Goal: Book appointment/travel/reservation

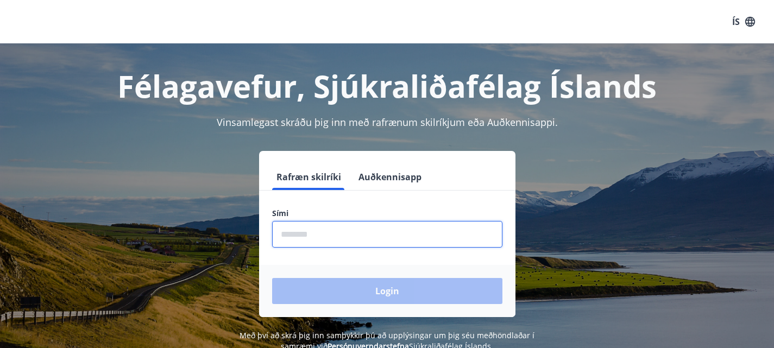
click at [399, 222] on input "phone" at bounding box center [387, 234] width 230 height 27
click at [366, 285] on div "Login" at bounding box center [387, 291] width 257 height 52
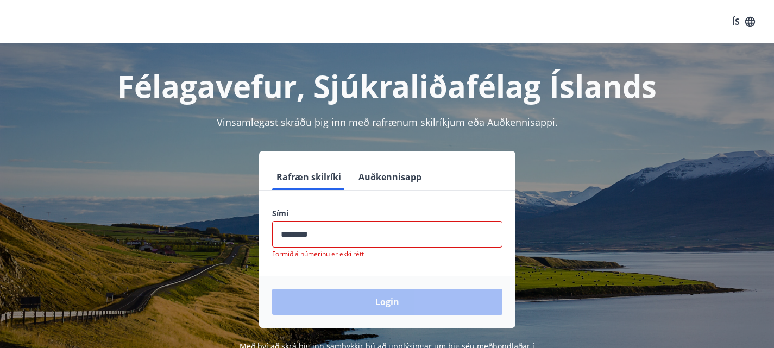
click at [354, 234] on input "phone" at bounding box center [387, 234] width 230 height 27
type input "*"
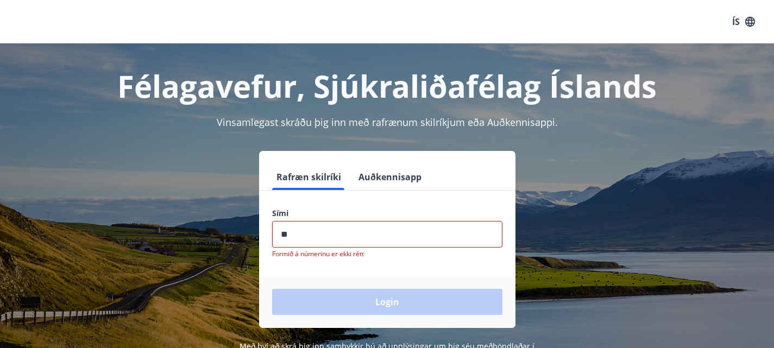
type input "*"
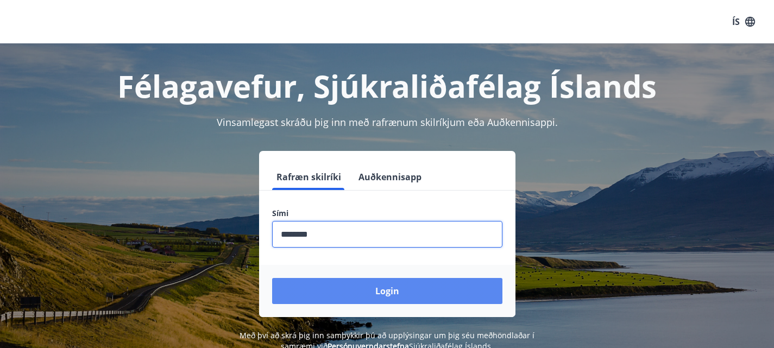
type input "********"
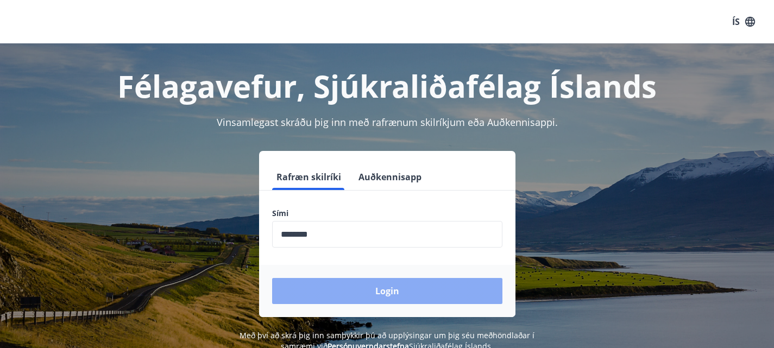
click at [374, 296] on button "Login" at bounding box center [387, 291] width 230 height 26
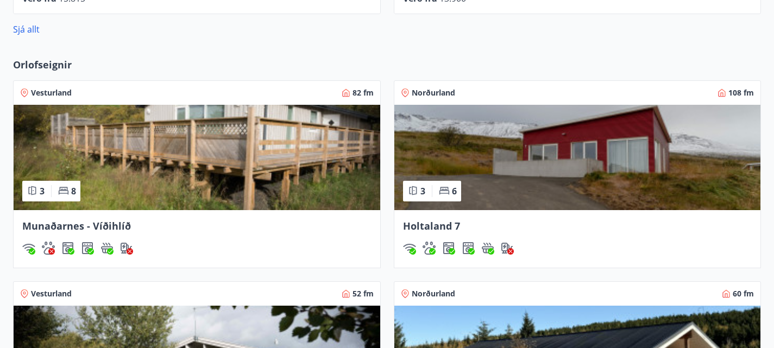
scroll to position [732, 0]
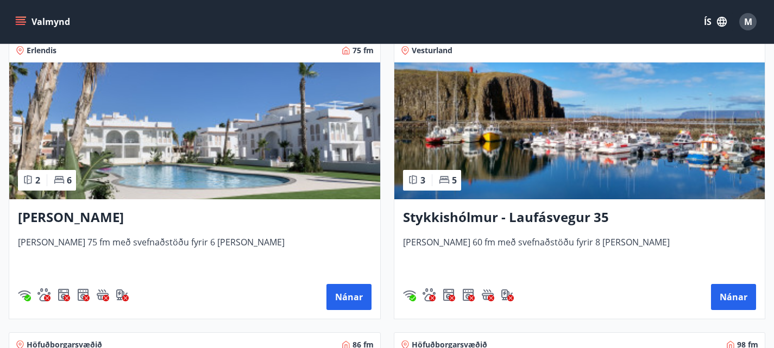
scroll to position [1087, 0]
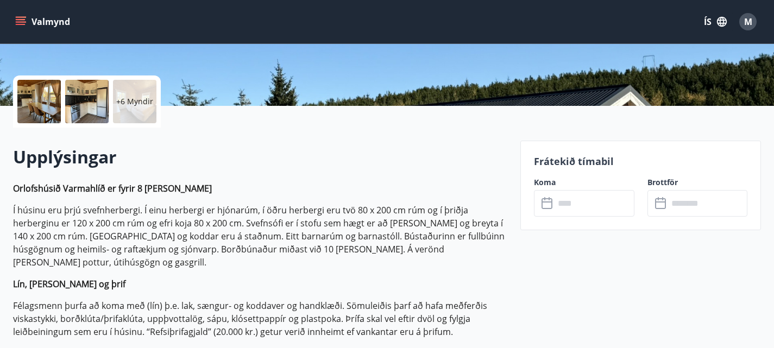
scroll to position [221, 0]
click at [32, 97] on div at bounding box center [38, 100] width 43 height 43
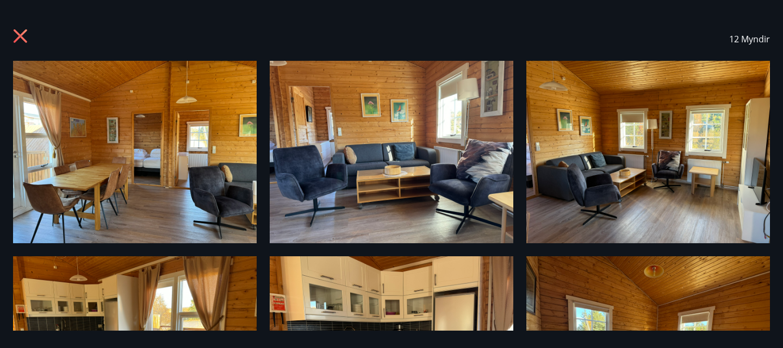
click at [779, 336] on div "12 Myndir" at bounding box center [391, 174] width 783 height 348
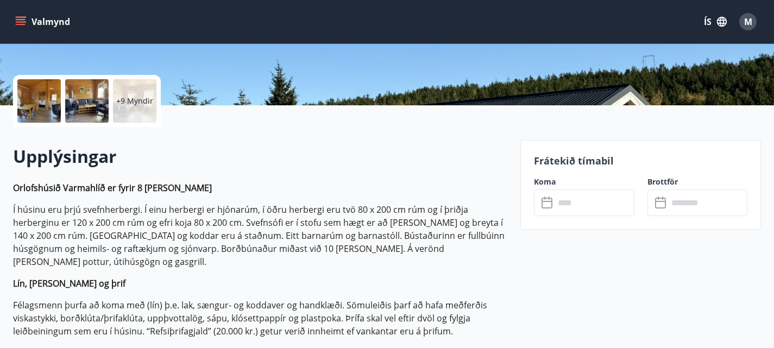
click at [38, 90] on div at bounding box center [38, 100] width 43 height 43
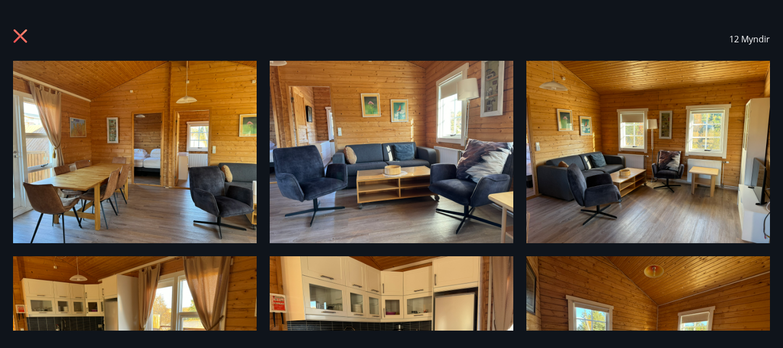
click at [774, 252] on div "12 Myndir" at bounding box center [391, 174] width 783 height 314
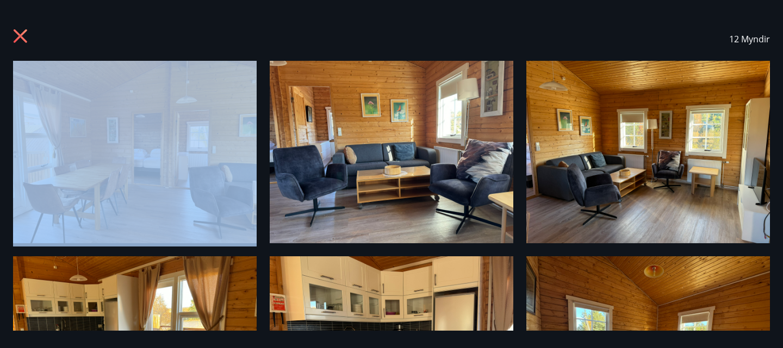
click at [774, 252] on div "12 Myndir" at bounding box center [391, 174] width 783 height 314
click at [228, 176] on img at bounding box center [134, 152] width 243 height 183
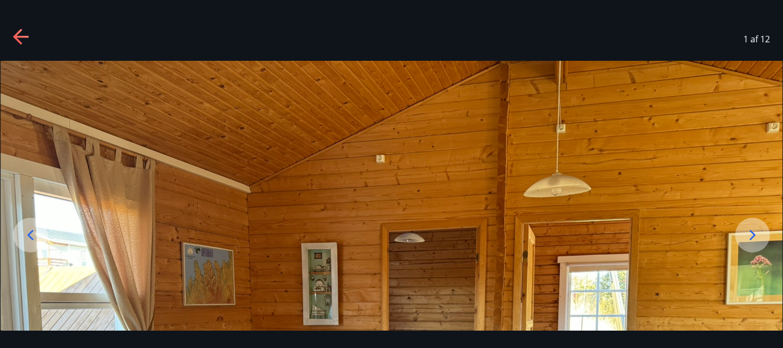
click at [751, 233] on icon at bounding box center [751, 235] width 17 height 17
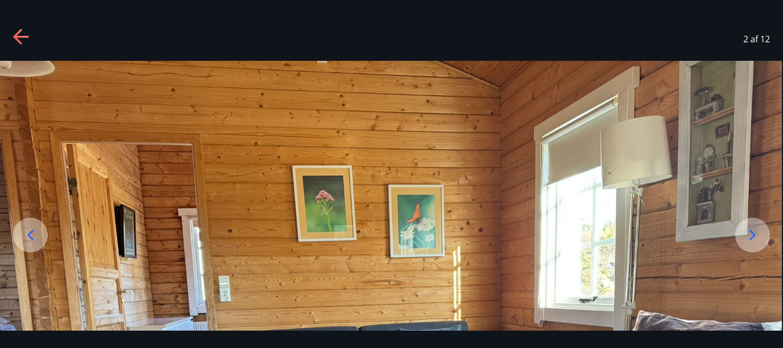
drag, startPoint x: 755, startPoint y: 124, endPoint x: 747, endPoint y: 50, distance: 75.0
click at [747, 50] on div "2 af 12" at bounding box center [391, 174] width 783 height 314
click at [782, 337] on div "2 af 12" at bounding box center [391, 174] width 783 height 348
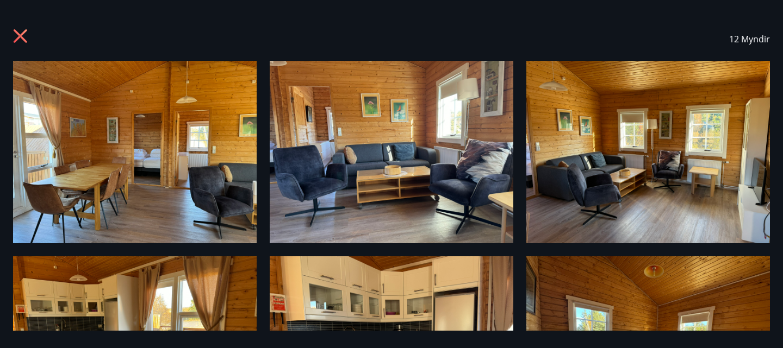
click at [782, 337] on div "12 Myndir" at bounding box center [391, 174] width 783 height 348
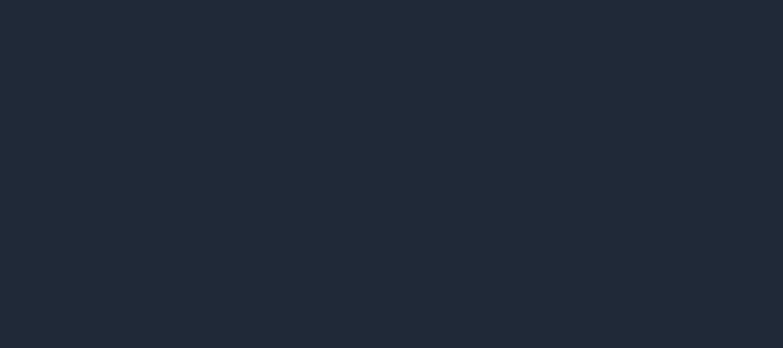
click at [782, 337] on div "12 Myndir" at bounding box center [391, 174] width 783 height 348
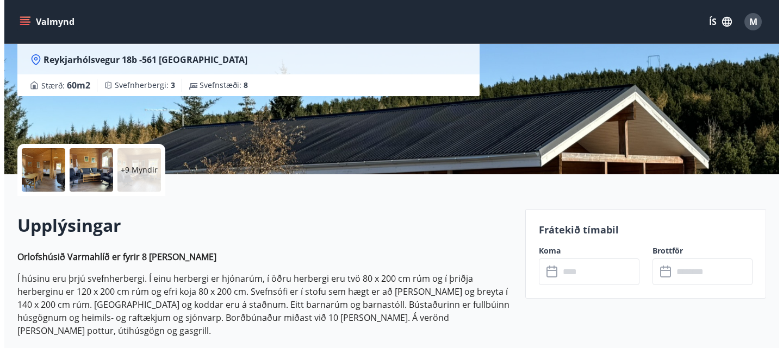
scroll to position [141, 0]
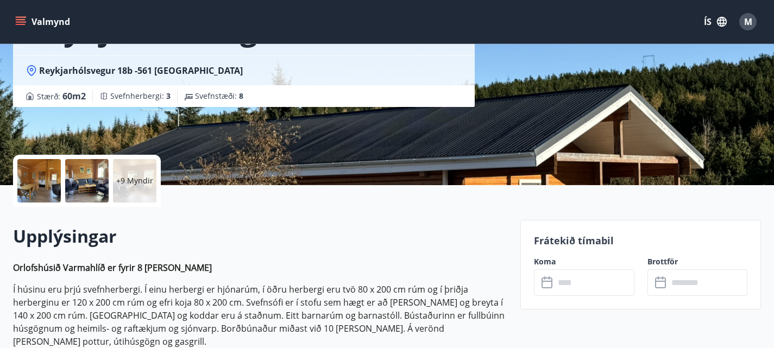
click at [133, 171] on div "+9 Myndir" at bounding box center [134, 180] width 43 height 43
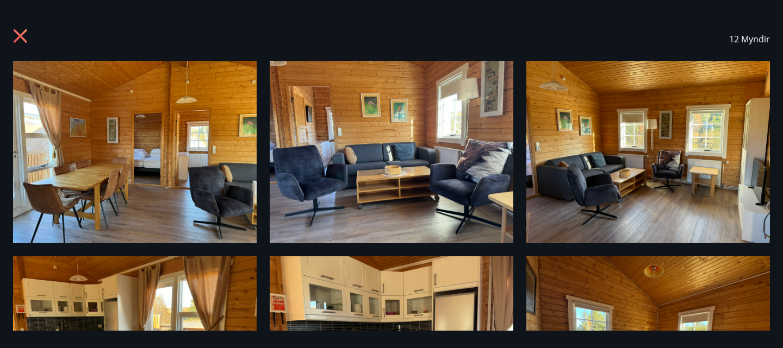
click at [776, 321] on div "12 Myndir" at bounding box center [391, 174] width 783 height 314
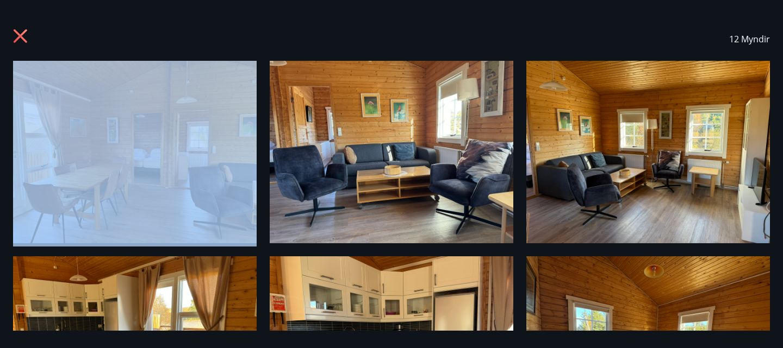
click at [776, 321] on div "12 Myndir" at bounding box center [391, 174] width 783 height 314
click at [775, 320] on div "12 Myndir" at bounding box center [391, 174] width 783 height 314
click at [222, 161] on img at bounding box center [134, 152] width 243 height 183
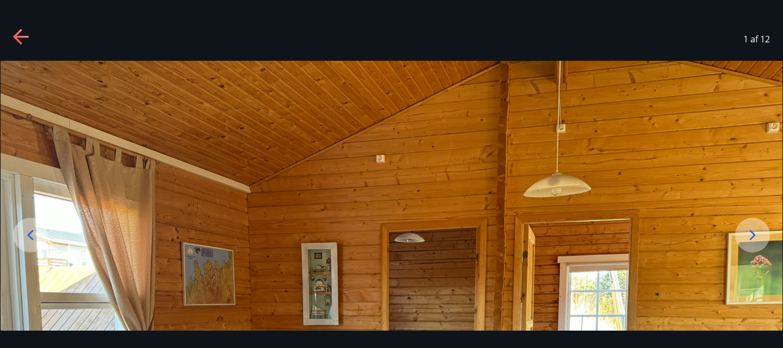
drag, startPoint x: 627, startPoint y: 262, endPoint x: 624, endPoint y: 180, distance: 82.7
click at [624, 180] on img at bounding box center [392, 354] width 782 height 586
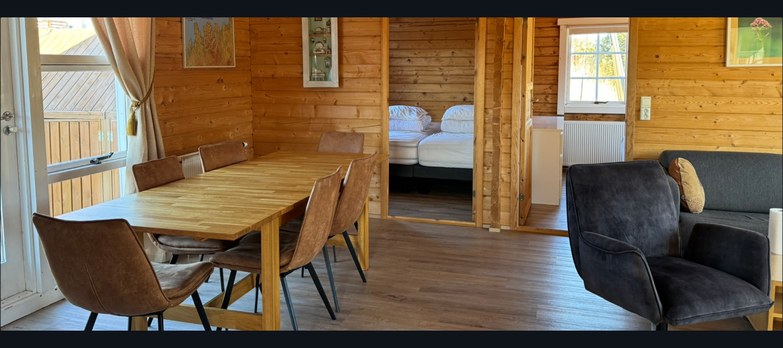
scroll to position [260, 0]
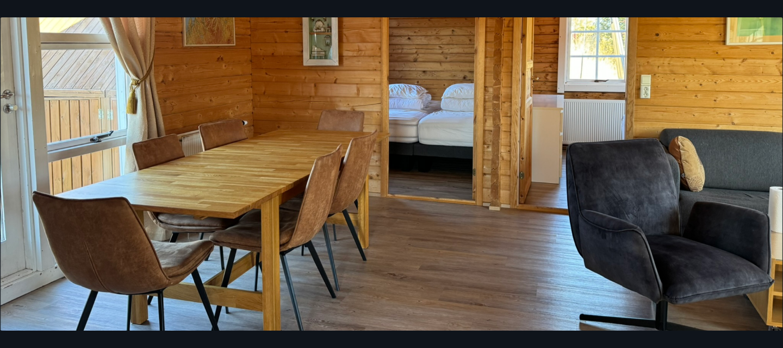
click at [754, 83] on img at bounding box center [392, 94] width 782 height 586
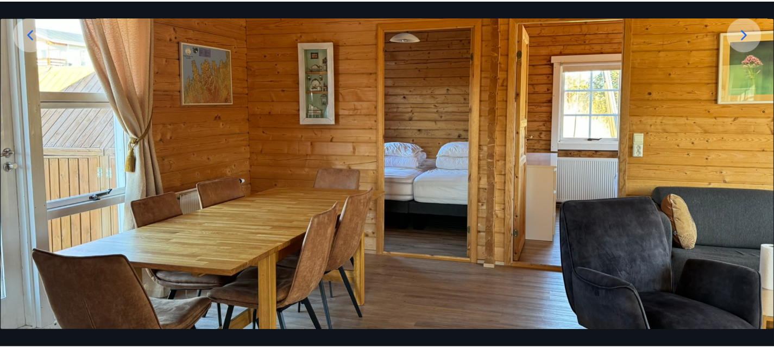
scroll to position [195, 0]
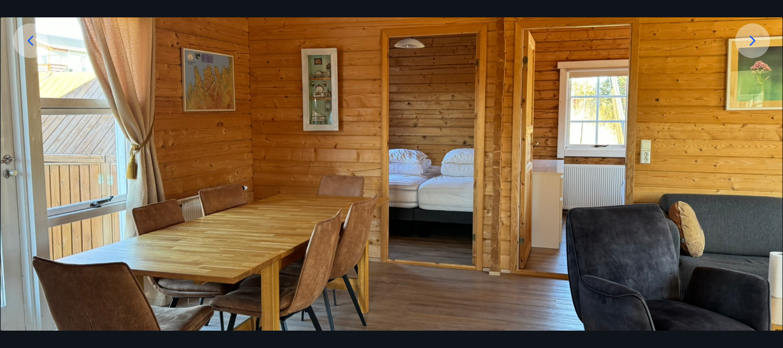
click at [757, 41] on icon at bounding box center [751, 40] width 17 height 17
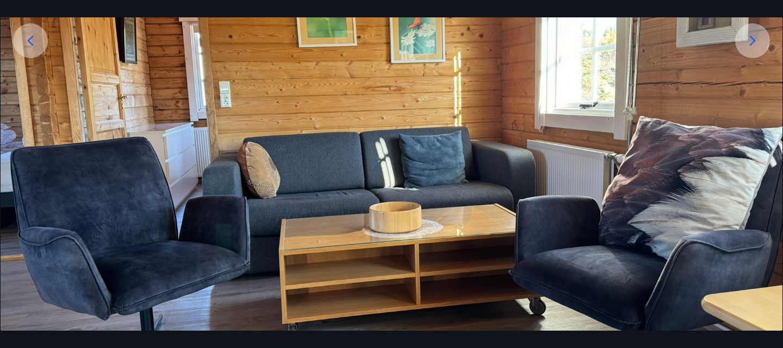
click at [757, 41] on icon at bounding box center [751, 40] width 17 height 17
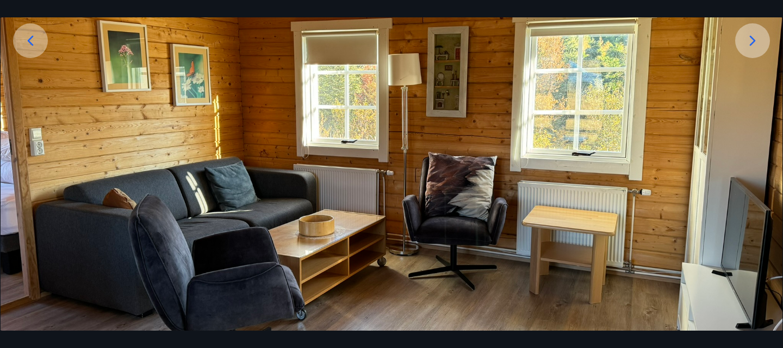
click at [757, 41] on icon at bounding box center [751, 40] width 17 height 17
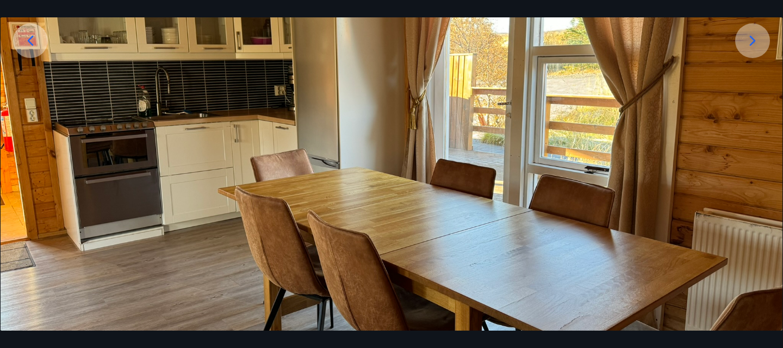
click at [757, 41] on icon at bounding box center [751, 40] width 17 height 17
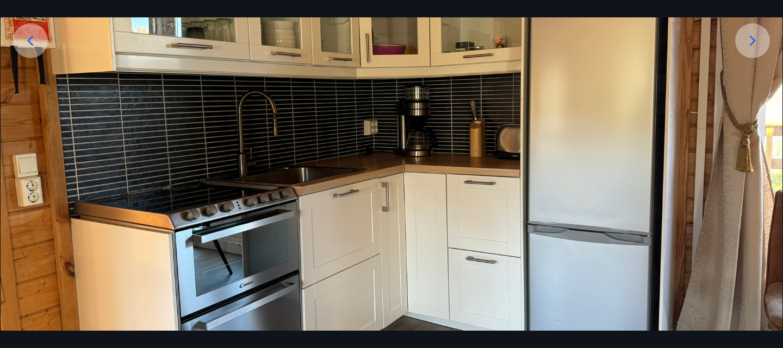
click at [757, 41] on icon at bounding box center [751, 40] width 17 height 17
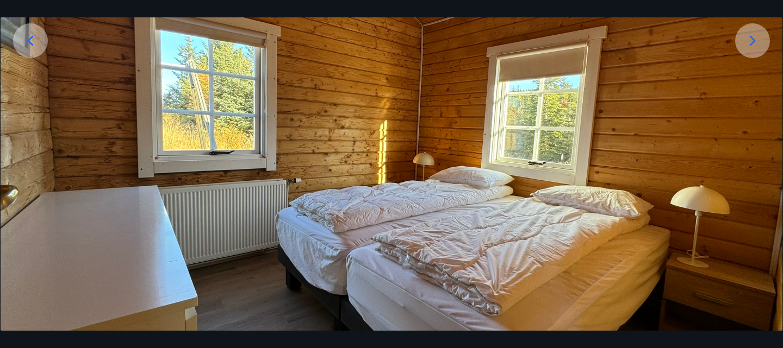
click at [757, 41] on icon at bounding box center [751, 40] width 17 height 17
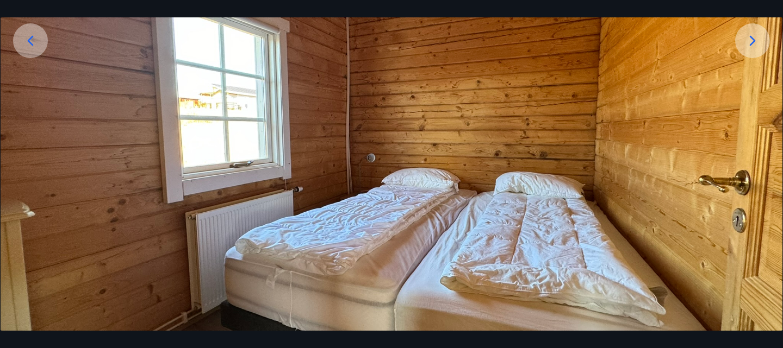
click at [757, 41] on icon at bounding box center [751, 40] width 17 height 17
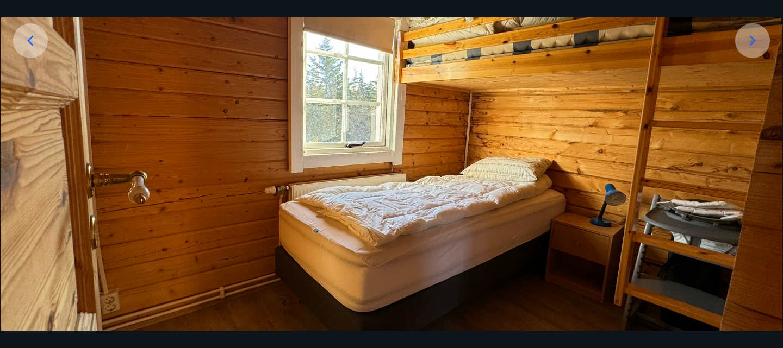
click at [757, 41] on icon at bounding box center [751, 40] width 17 height 17
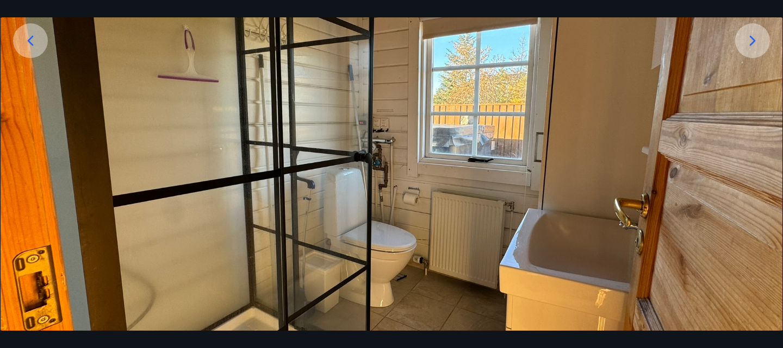
click at [757, 41] on icon at bounding box center [751, 40] width 17 height 17
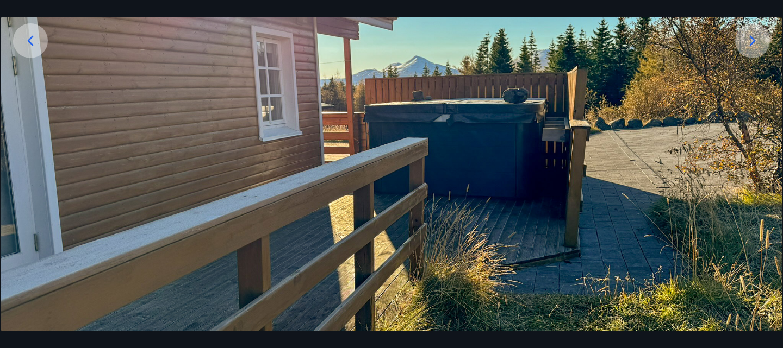
click at [757, 41] on icon at bounding box center [751, 40] width 17 height 17
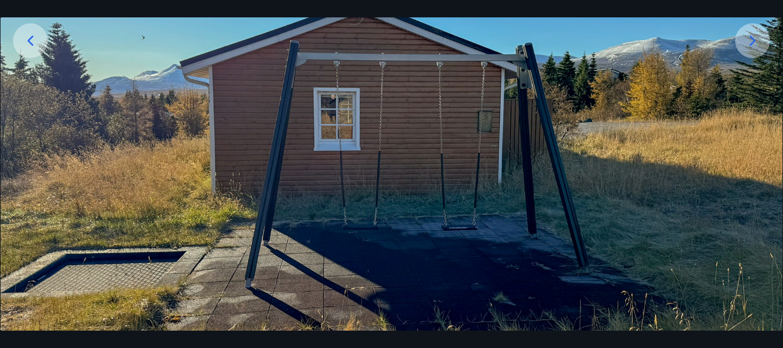
click at [757, 41] on icon at bounding box center [751, 40] width 17 height 17
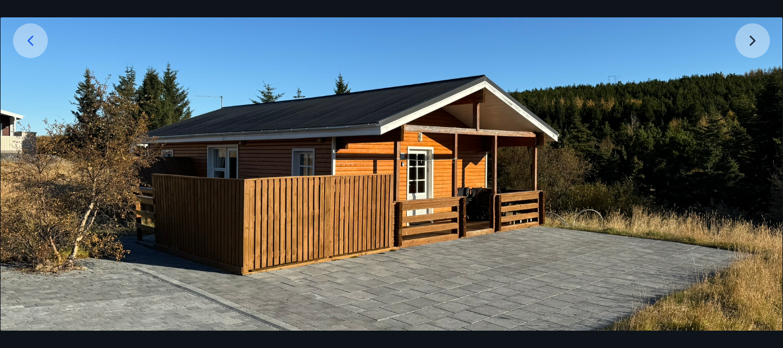
click at [757, 41] on img at bounding box center [392, 159] width 782 height 586
click at [753, 34] on img at bounding box center [392, 159] width 782 height 586
click at [752, 42] on img at bounding box center [392, 159] width 782 height 586
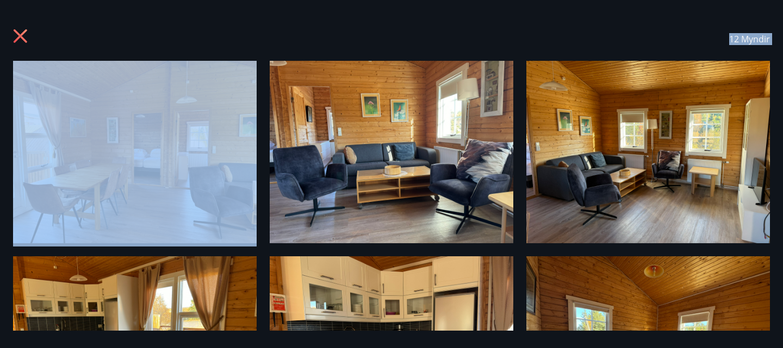
click at [17, 32] on icon at bounding box center [21, 36] width 14 height 14
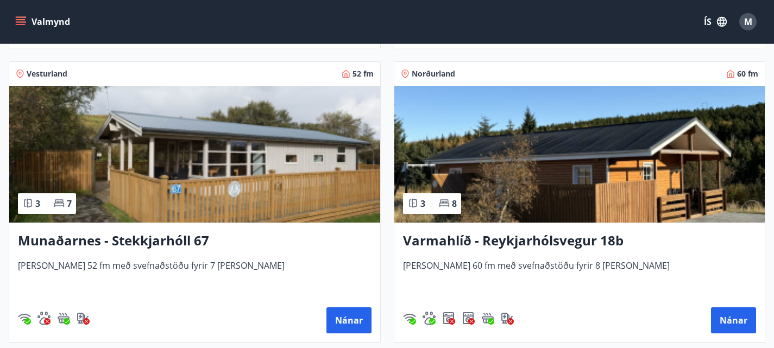
scroll to position [1674, 0]
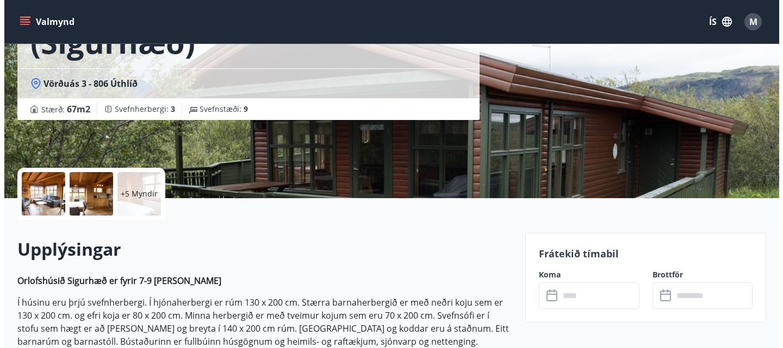
scroll to position [127, 0]
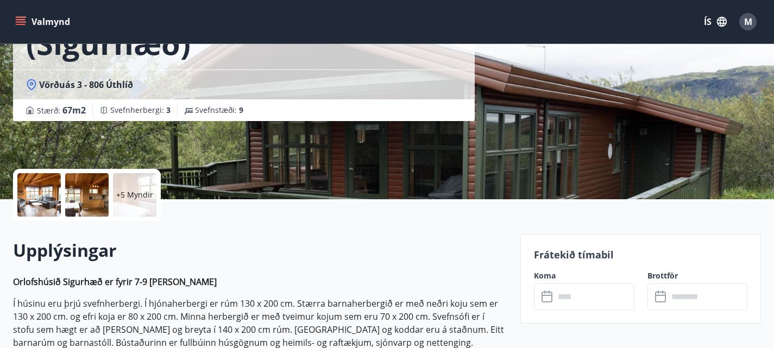
click at [33, 196] on div at bounding box center [38, 194] width 43 height 43
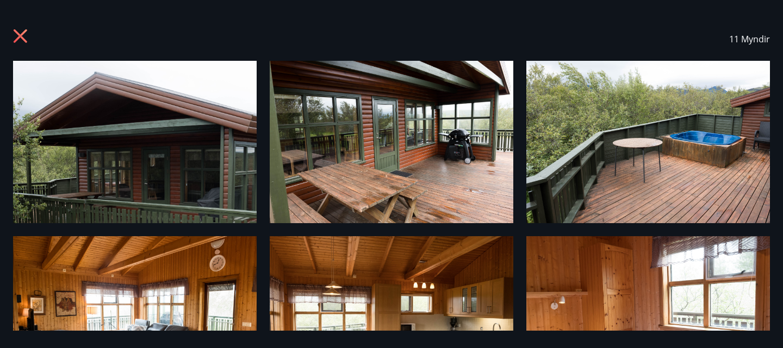
click at [211, 183] on img at bounding box center [134, 142] width 243 height 162
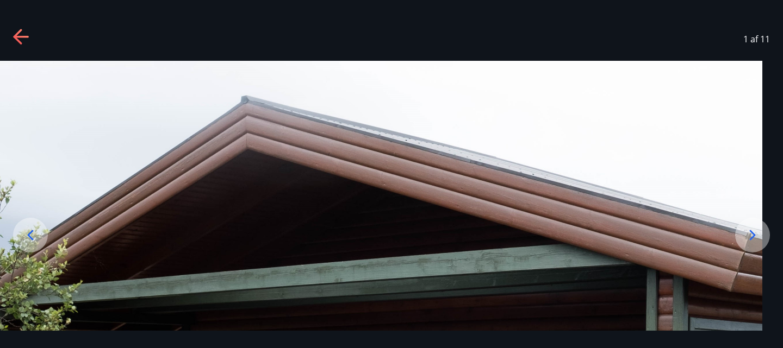
drag, startPoint x: 749, startPoint y: 304, endPoint x: 730, endPoint y: 278, distance: 32.6
click at [730, 278] on img at bounding box center [371, 321] width 782 height 521
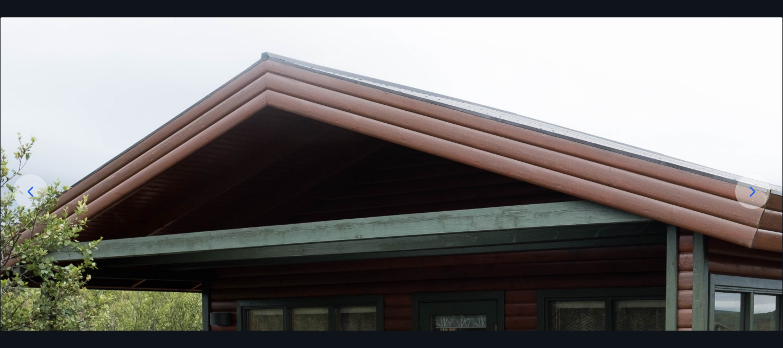
drag, startPoint x: 648, startPoint y: 298, endPoint x: 651, endPoint y: 139, distance: 158.7
click at [651, 139] on img at bounding box center [392, 277] width 782 height 521
drag, startPoint x: 758, startPoint y: 187, endPoint x: 395, endPoint y: 233, distance: 365.4
click at [395, 233] on div at bounding box center [391, 277] width 783 height 521
click at [747, 197] on icon at bounding box center [751, 191] width 17 height 17
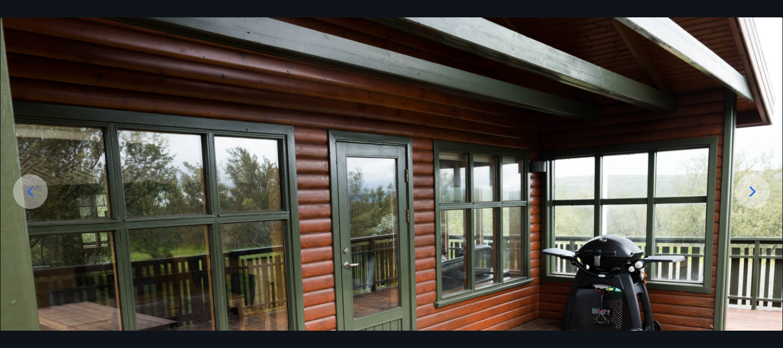
click at [747, 197] on icon at bounding box center [751, 191] width 17 height 17
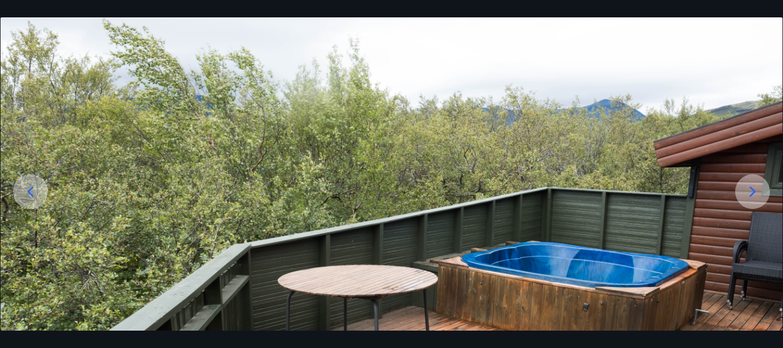
click at [747, 197] on icon at bounding box center [751, 191] width 17 height 17
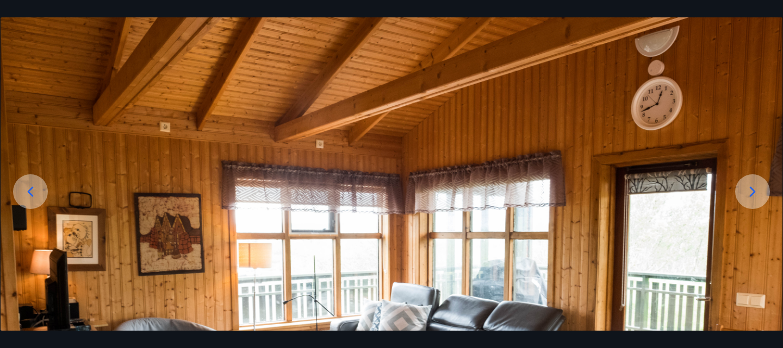
click at [747, 197] on icon at bounding box center [751, 191] width 17 height 17
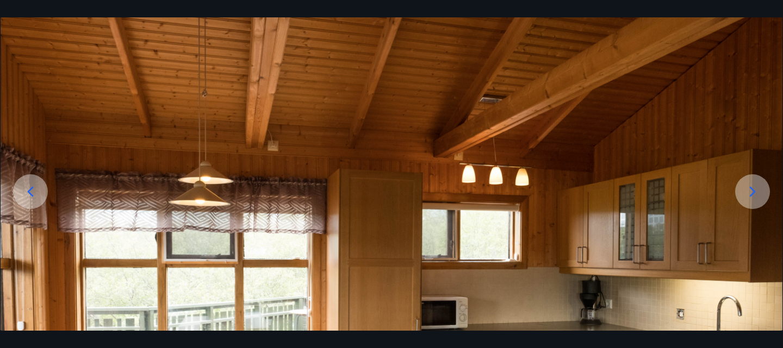
drag, startPoint x: 698, startPoint y: 259, endPoint x: 698, endPoint y: 184, distance: 75.0
click at [698, 184] on img at bounding box center [392, 277] width 782 height 521
click at [748, 188] on icon at bounding box center [751, 191] width 17 height 17
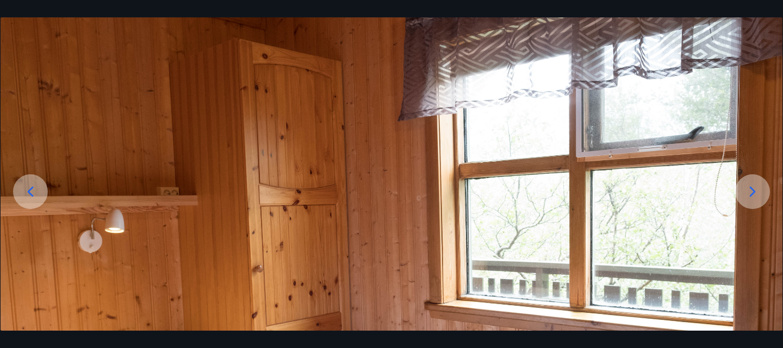
click at [748, 188] on icon at bounding box center [751, 191] width 17 height 17
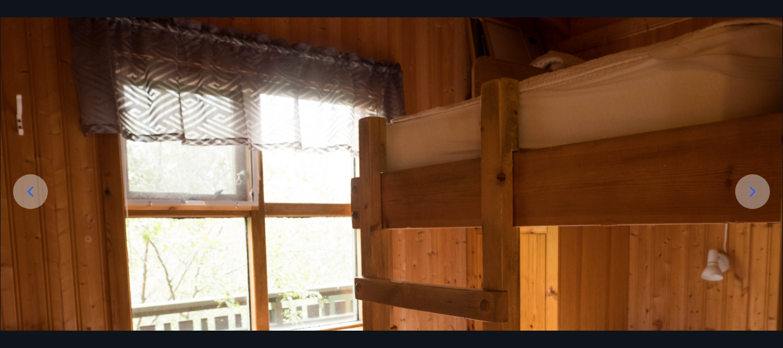
click at [748, 188] on icon at bounding box center [751, 191] width 17 height 17
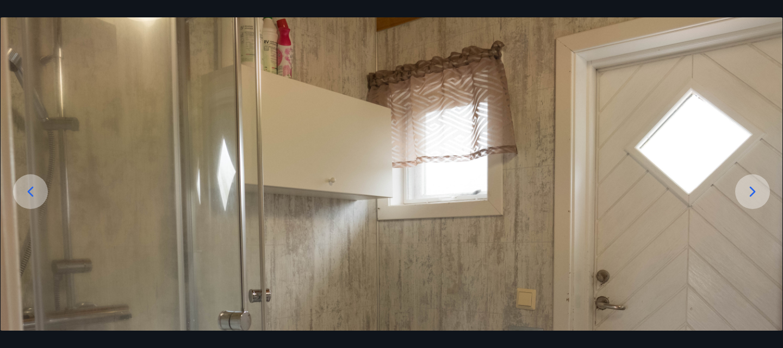
click at [748, 188] on icon at bounding box center [751, 191] width 17 height 17
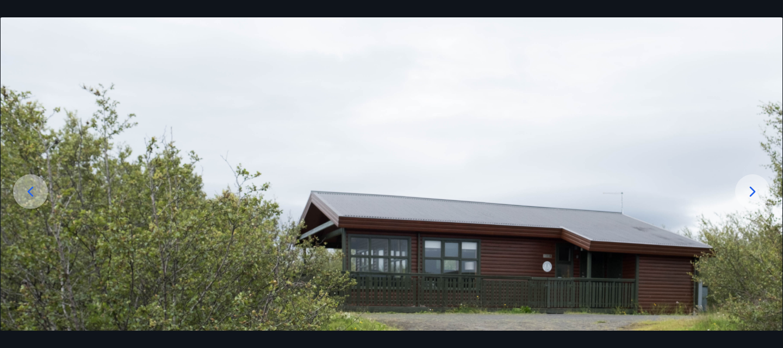
click at [748, 188] on icon at bounding box center [751, 191] width 17 height 17
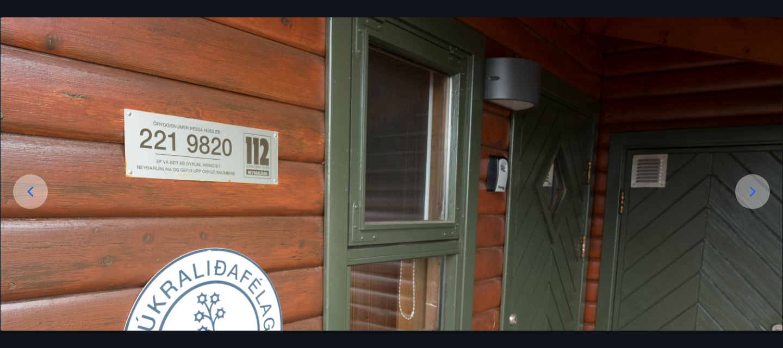
click at [748, 188] on icon at bounding box center [751, 191] width 17 height 17
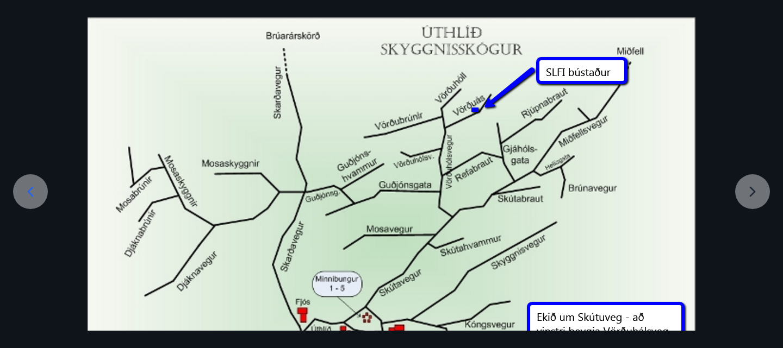
click at [748, 188] on div at bounding box center [391, 237] width 783 height 441
click at [753, 189] on div at bounding box center [391, 237] width 783 height 441
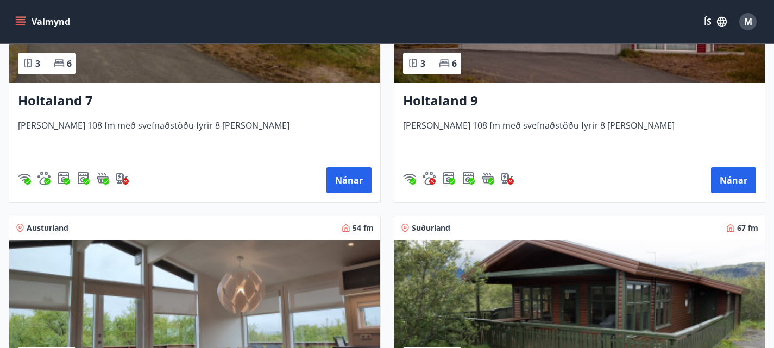
scroll to position [2093, 0]
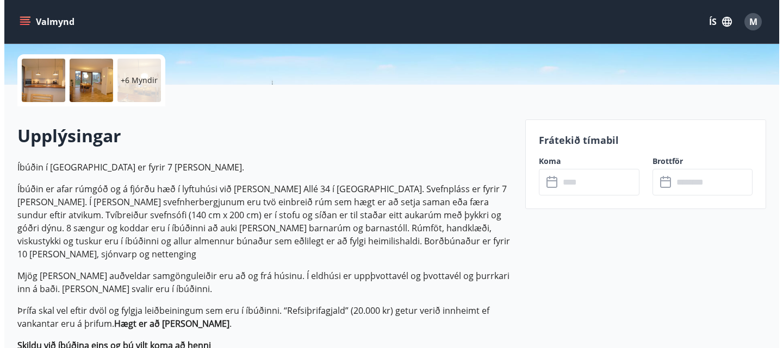
scroll to position [242, 0]
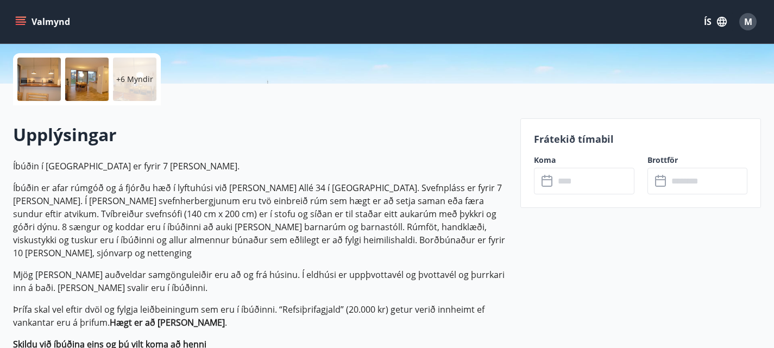
click at [50, 81] on div at bounding box center [38, 79] width 43 height 43
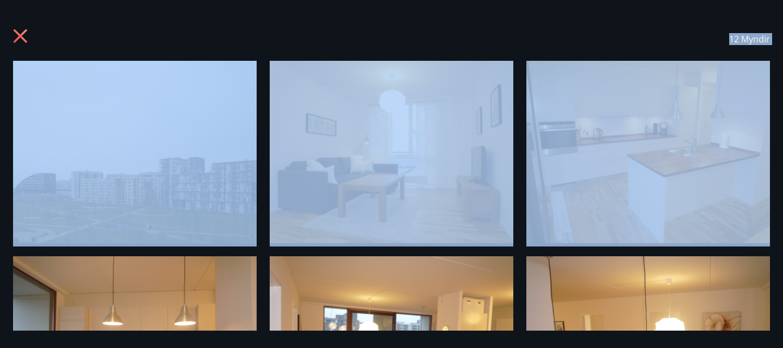
drag, startPoint x: 596, startPoint y: 251, endPoint x: 604, endPoint y: 116, distance: 135.6
click at [604, 116] on div "12 Myndir" at bounding box center [391, 174] width 783 height 314
click at [508, 32] on div "12 Myndir" at bounding box center [391, 38] width 757 height 43
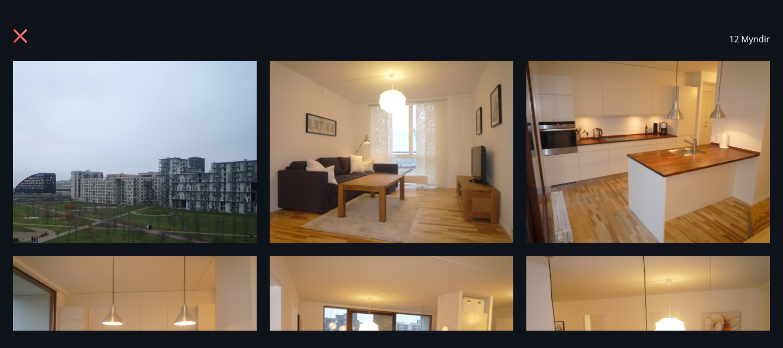
click at [55, 186] on img at bounding box center [134, 152] width 243 height 183
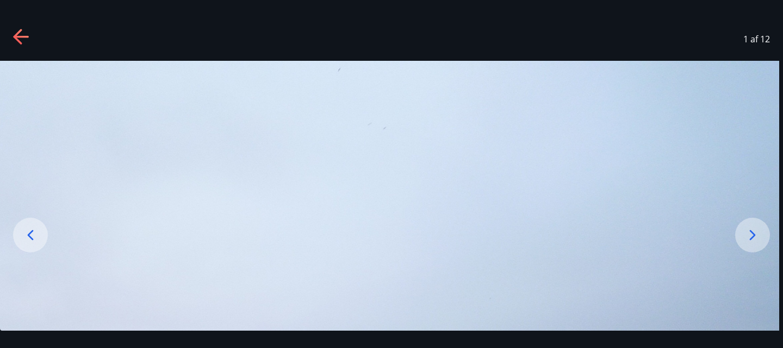
click at [755, 309] on img at bounding box center [388, 354] width 782 height 587
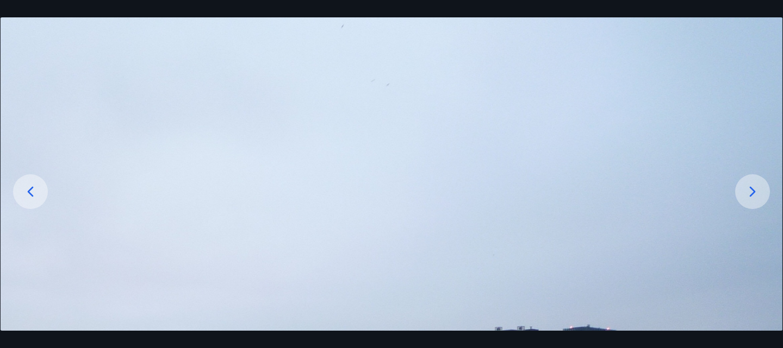
click at [780, 335] on div "1 af 12" at bounding box center [391, 174] width 783 height 348
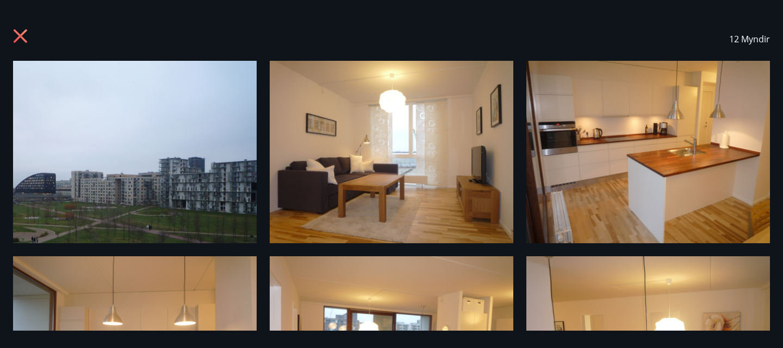
click at [777, 340] on div "12 Myndir" at bounding box center [391, 174] width 783 height 348
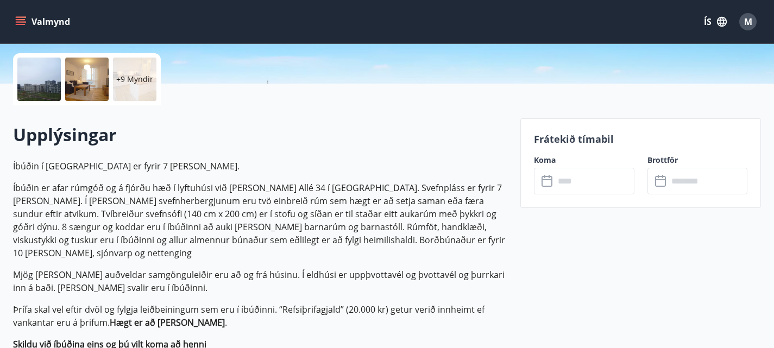
click at [53, 79] on div at bounding box center [38, 79] width 43 height 43
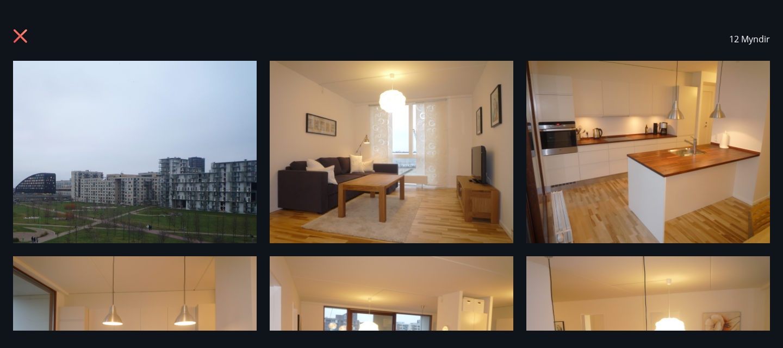
click at [224, 171] on img at bounding box center [134, 152] width 243 height 183
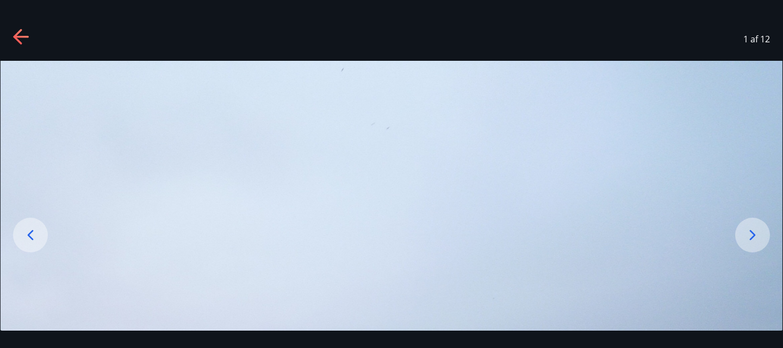
click at [754, 233] on icon at bounding box center [751, 235] width 17 height 17
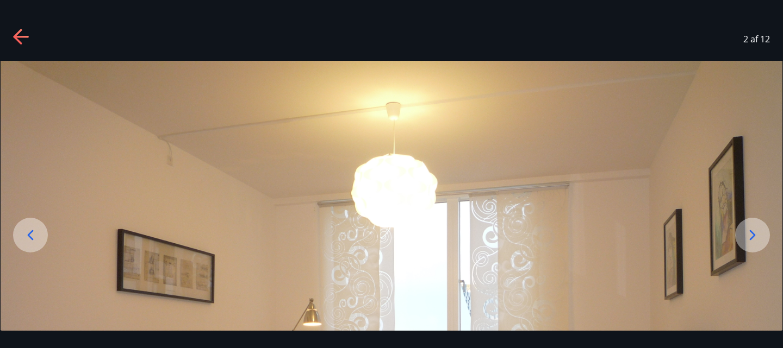
drag, startPoint x: 570, startPoint y: 233, endPoint x: 575, endPoint y: 205, distance: 28.7
click at [746, 246] on div at bounding box center [752, 235] width 35 height 35
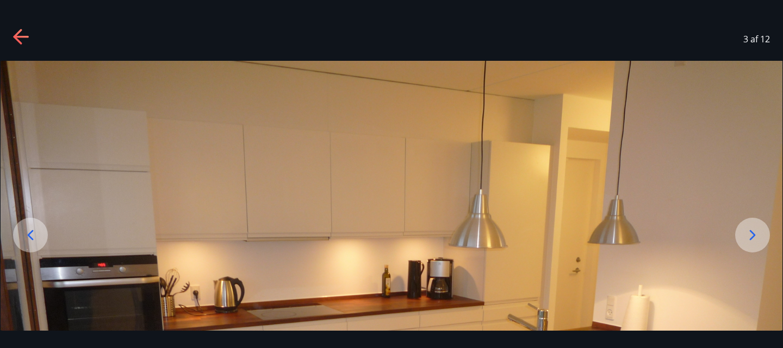
click at [746, 246] on div at bounding box center [752, 235] width 35 height 35
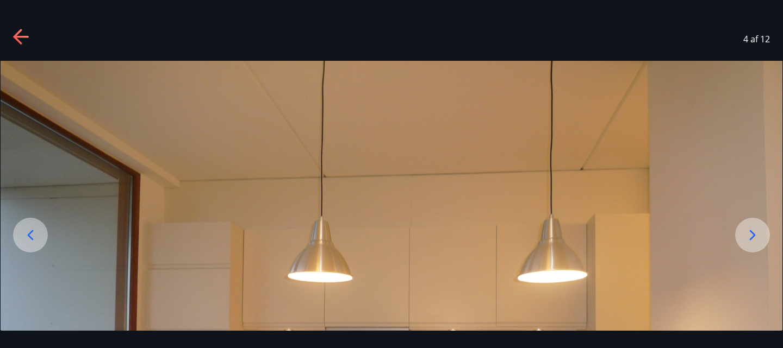
click at [746, 246] on div at bounding box center [752, 235] width 35 height 35
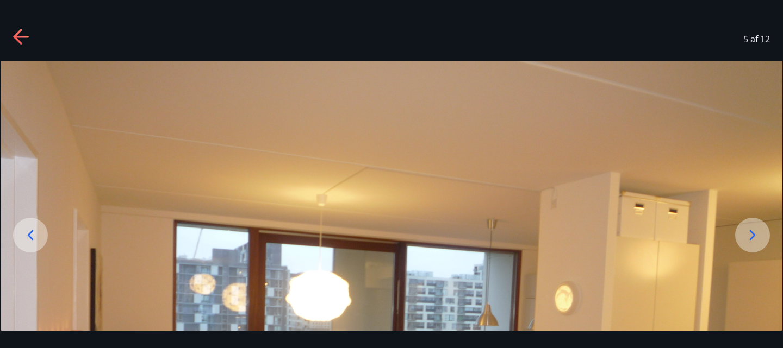
click at [746, 246] on div at bounding box center [752, 235] width 35 height 35
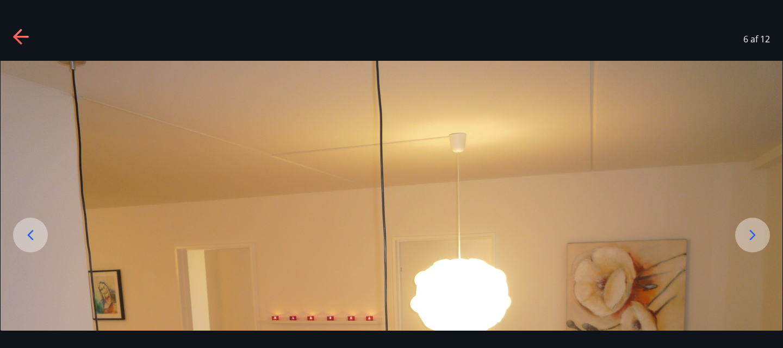
click at [746, 246] on div at bounding box center [752, 235] width 35 height 35
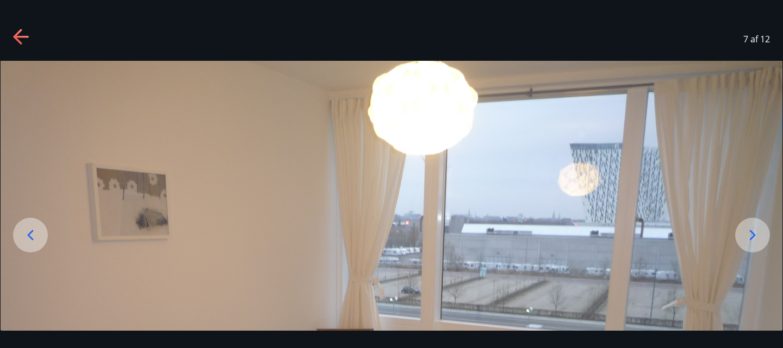
click at [746, 246] on div at bounding box center [752, 235] width 35 height 35
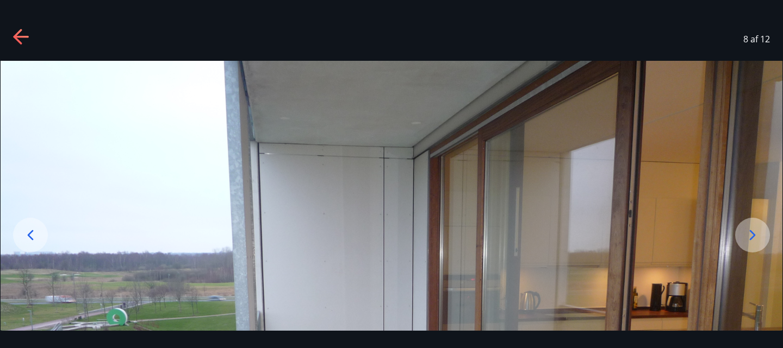
click at [746, 246] on div at bounding box center [752, 235] width 35 height 35
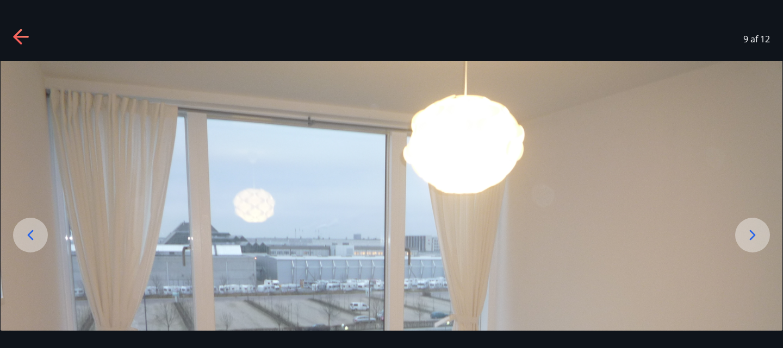
click at [746, 246] on div at bounding box center [752, 235] width 35 height 35
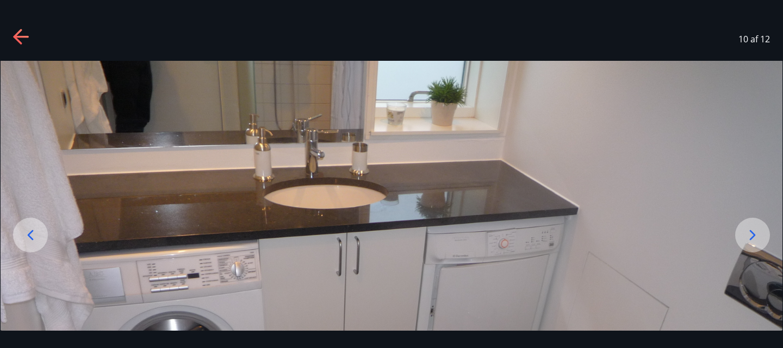
click at [746, 246] on div at bounding box center [752, 235] width 35 height 35
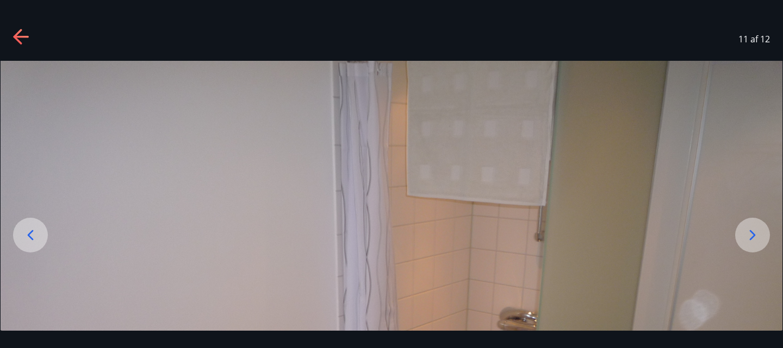
click at [746, 246] on div at bounding box center [752, 235] width 35 height 35
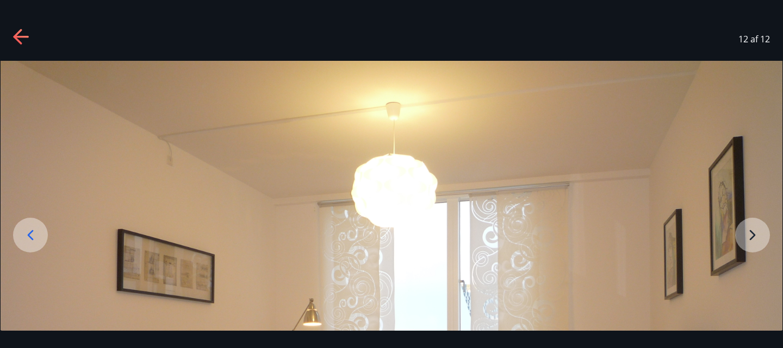
click at [746, 246] on img at bounding box center [392, 354] width 782 height 586
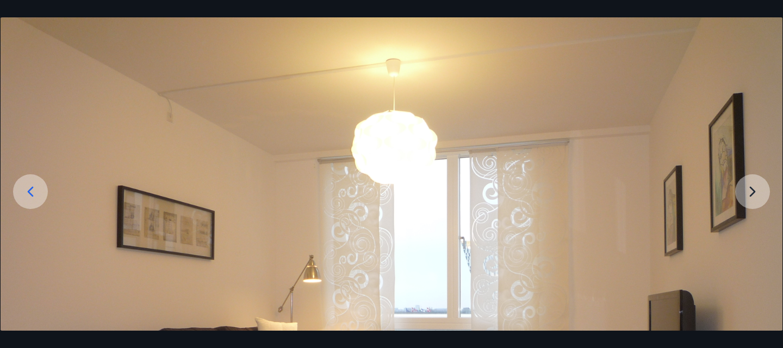
click at [746, 246] on img at bounding box center [392, 310] width 782 height 586
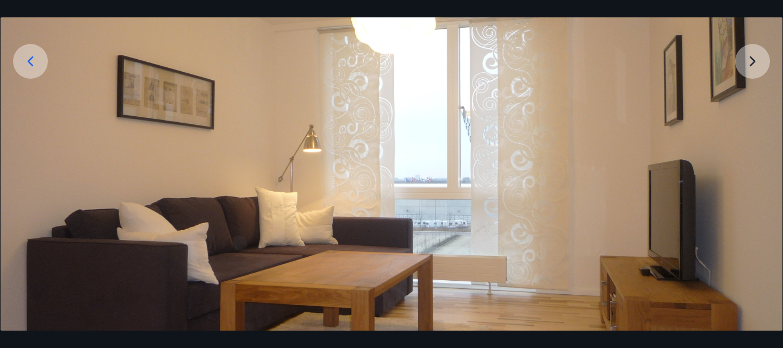
scroll to position [196, 0]
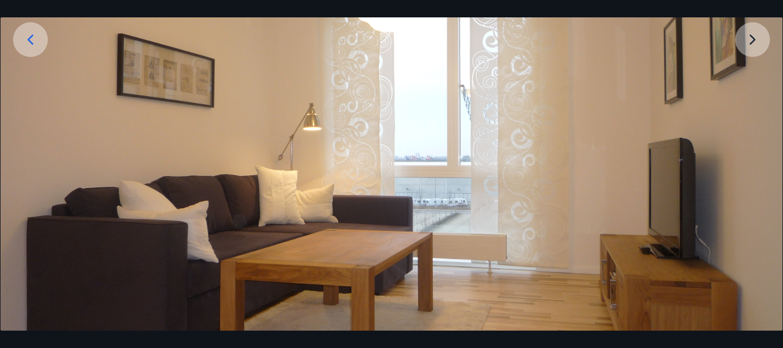
click at [754, 37] on img at bounding box center [392, 158] width 782 height 586
click at [742, 41] on img at bounding box center [392, 158] width 782 height 586
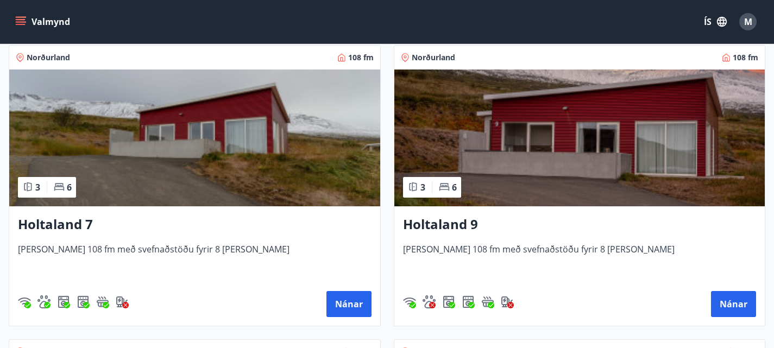
scroll to position [1974, 0]
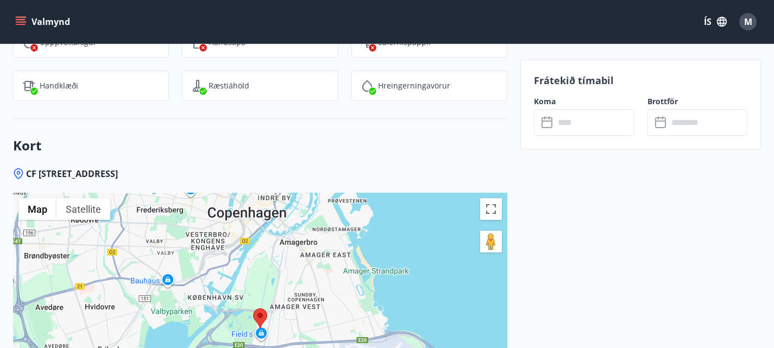
scroll to position [1822, 0]
click at [547, 127] on icon at bounding box center [548, 122] width 13 height 13
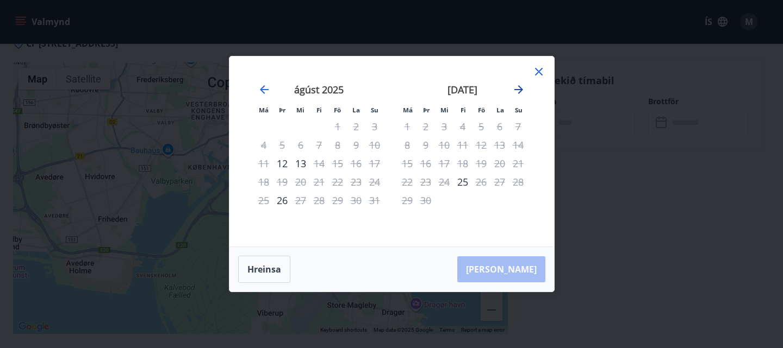
click at [517, 92] on icon "Move forward to switch to the next month." at bounding box center [518, 89] width 13 height 13
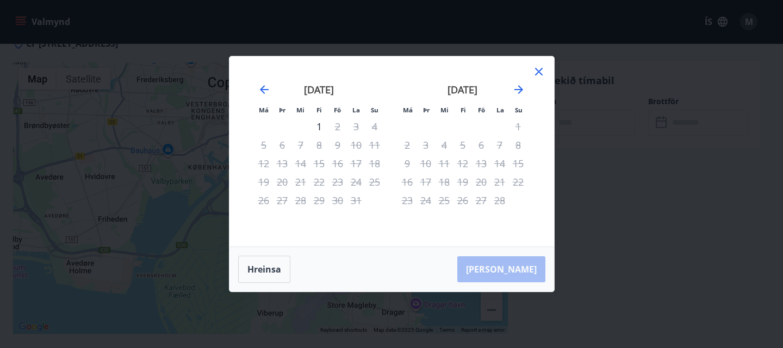
click at [534, 72] on icon at bounding box center [538, 71] width 13 height 13
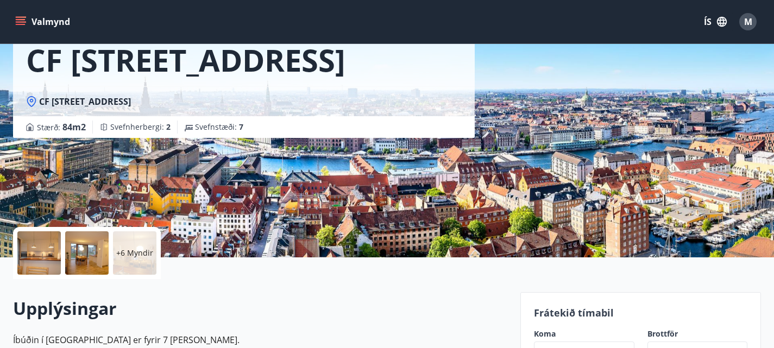
scroll to position [0, 0]
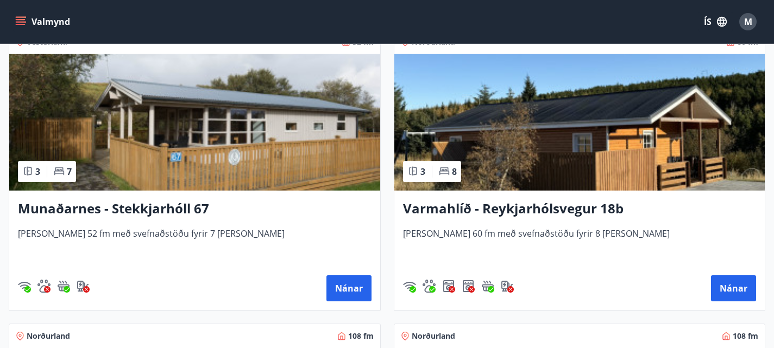
scroll to position [1691, 0]
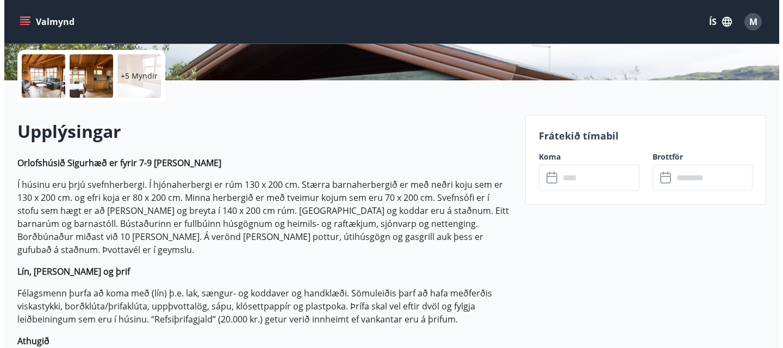
scroll to position [264, 0]
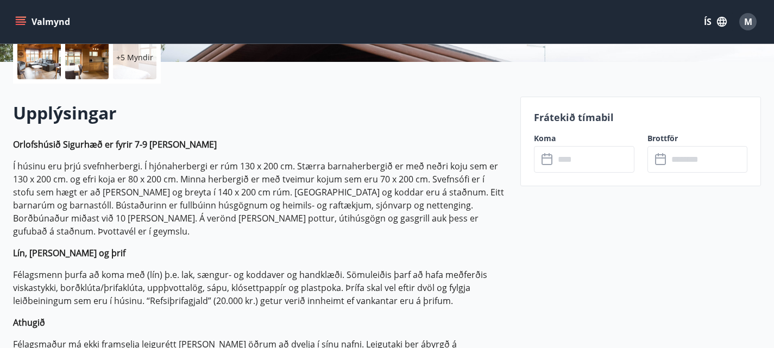
click at [549, 160] on icon at bounding box center [548, 159] width 13 height 13
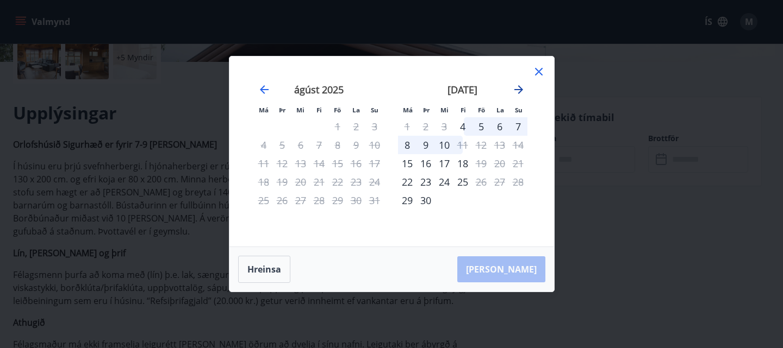
click at [517, 88] on icon "Move forward to switch to the next month." at bounding box center [518, 89] width 13 height 13
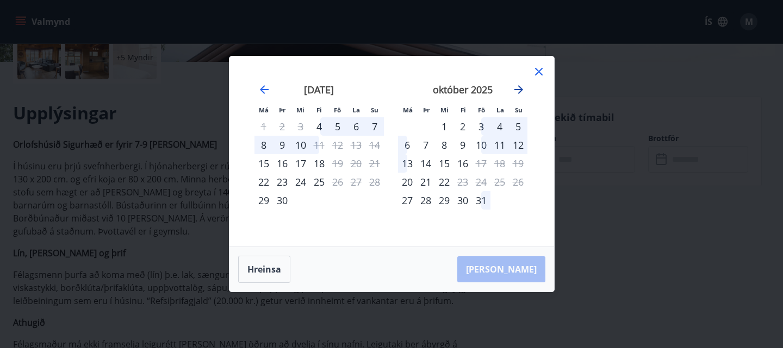
click at [522, 87] on icon "Move forward to switch to the next month." at bounding box center [518, 89] width 13 height 13
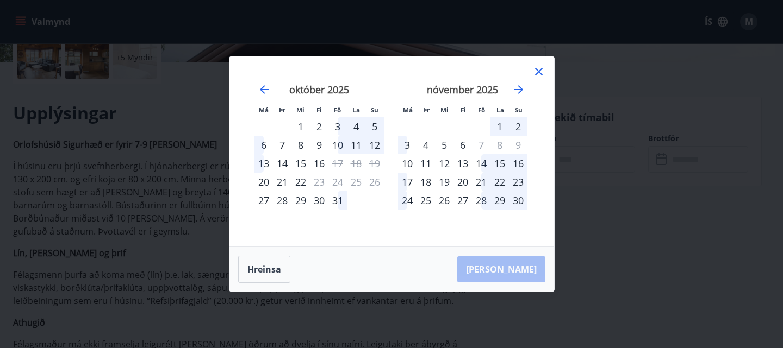
click at [479, 199] on div "28" at bounding box center [481, 200] width 18 height 18
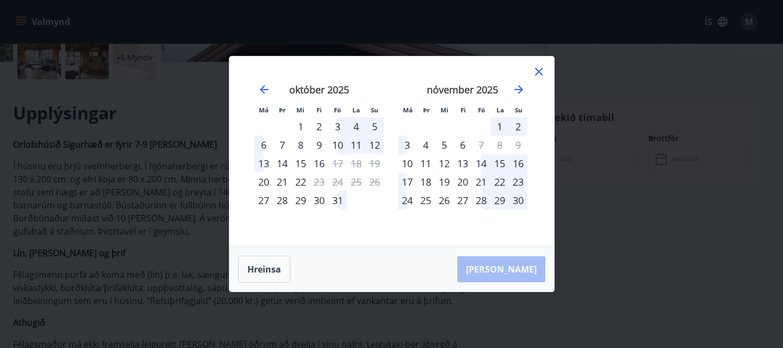
click at [477, 199] on div "28" at bounding box center [481, 200] width 18 height 18
click at [264, 87] on icon "Move backward to switch to the previous month." at bounding box center [264, 89] width 13 height 13
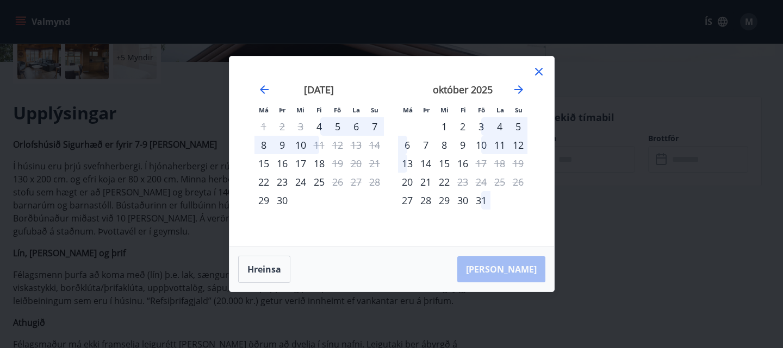
click at [479, 128] on div "3" at bounding box center [481, 126] width 18 height 18
drag, startPoint x: 483, startPoint y: 129, endPoint x: 477, endPoint y: 128, distance: 6.1
click at [477, 128] on div "3" at bounding box center [481, 126] width 18 height 18
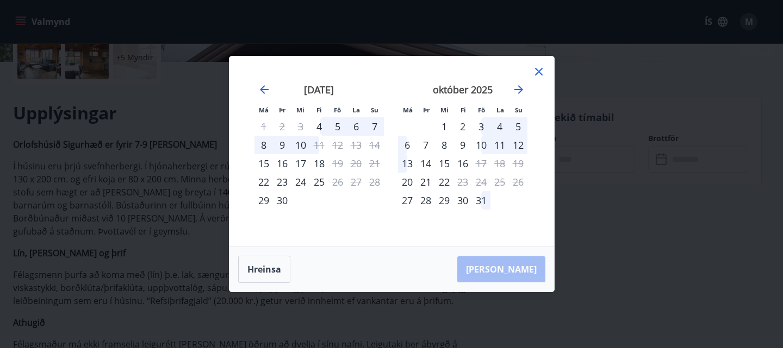
click at [477, 128] on div "3" at bounding box center [481, 126] width 18 height 18
click at [466, 125] on div "2" at bounding box center [462, 126] width 18 height 18
click at [463, 129] on div "2" at bounding box center [462, 126] width 18 height 18
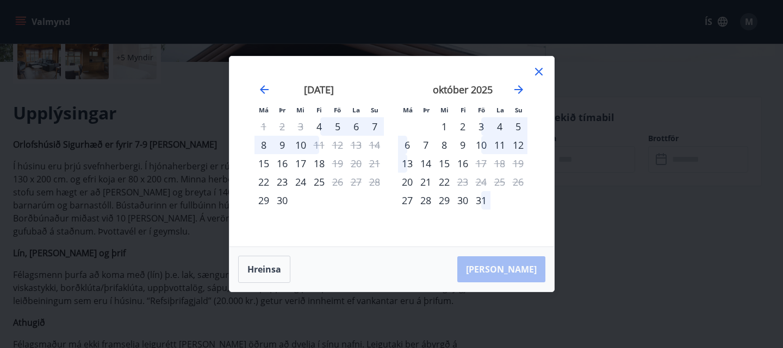
click at [463, 129] on div "2" at bounding box center [462, 126] width 18 height 18
click at [259, 201] on div "29" at bounding box center [263, 200] width 18 height 18
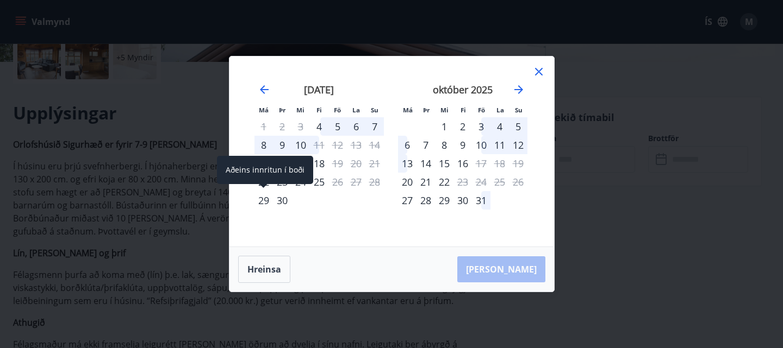
click at [259, 201] on div "29" at bounding box center [263, 200] width 18 height 18
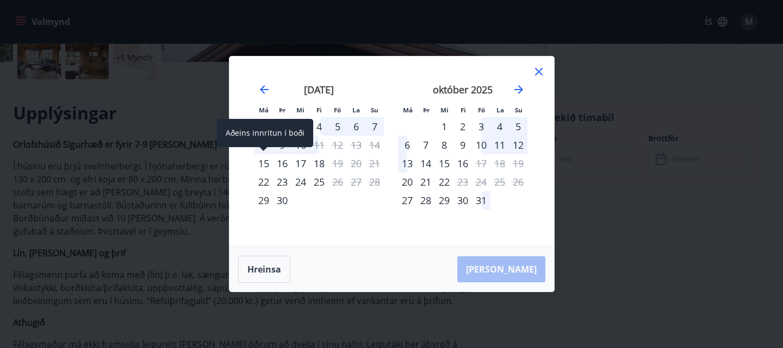
click at [263, 164] on div "15" at bounding box center [263, 163] width 18 height 18
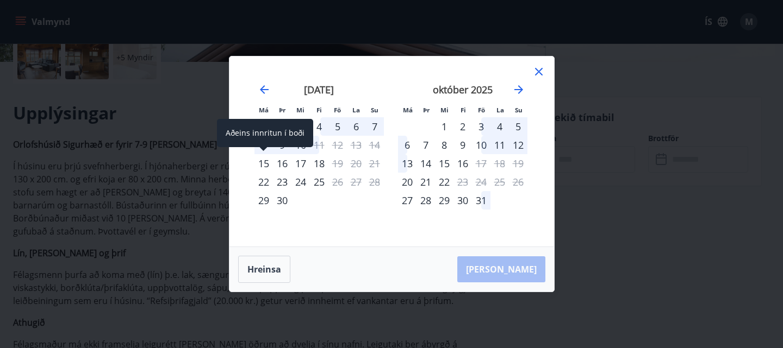
click at [263, 164] on div "15" at bounding box center [263, 163] width 18 height 18
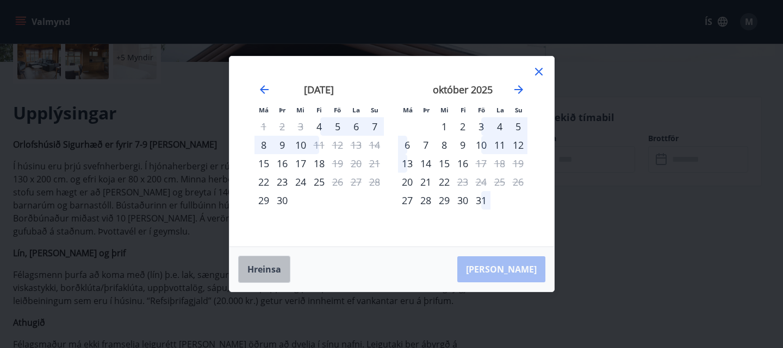
click at [274, 274] on button "Hreinsa" at bounding box center [264, 269] width 52 height 27
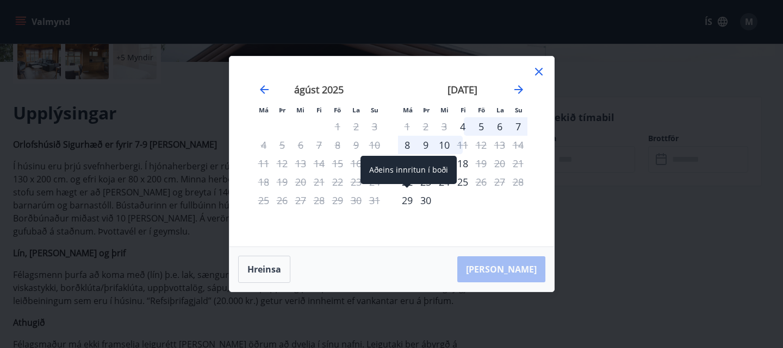
click at [408, 201] on div "29" at bounding box center [407, 200] width 18 height 18
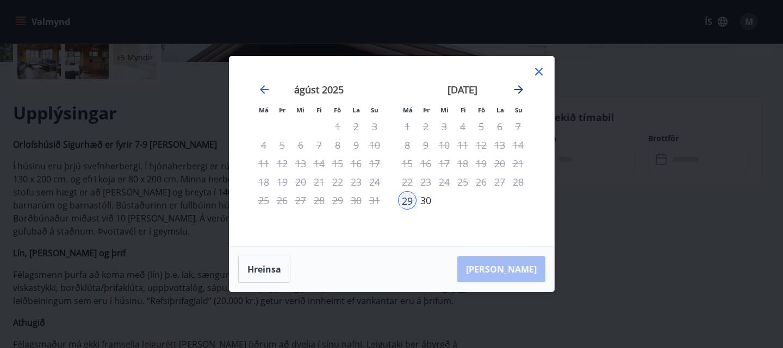
click at [518, 90] on icon "Move forward to switch to the next month." at bounding box center [518, 89] width 9 height 9
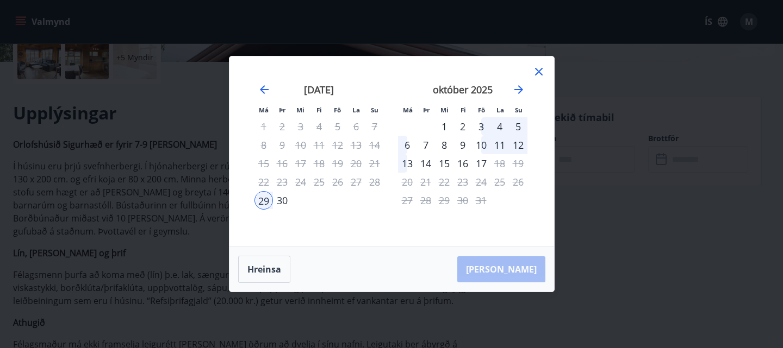
click at [484, 127] on div "3" at bounding box center [481, 126] width 18 height 18
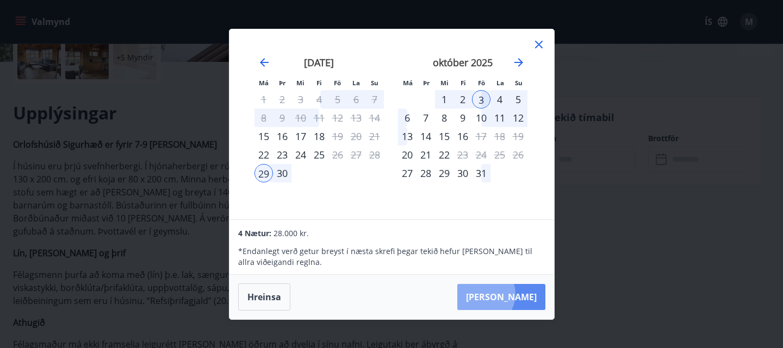
click at [515, 295] on button "Taka Frá" at bounding box center [501, 297] width 88 height 26
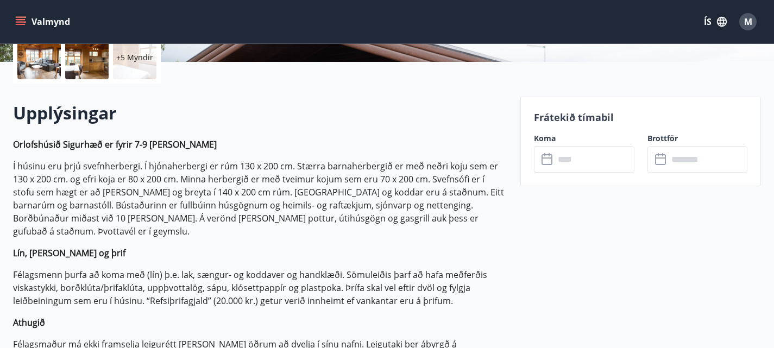
type input "******"
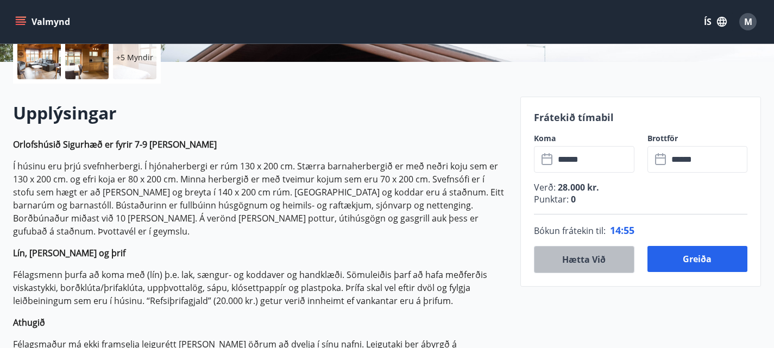
click at [587, 259] on button "Hætta við" at bounding box center [584, 259] width 101 height 27
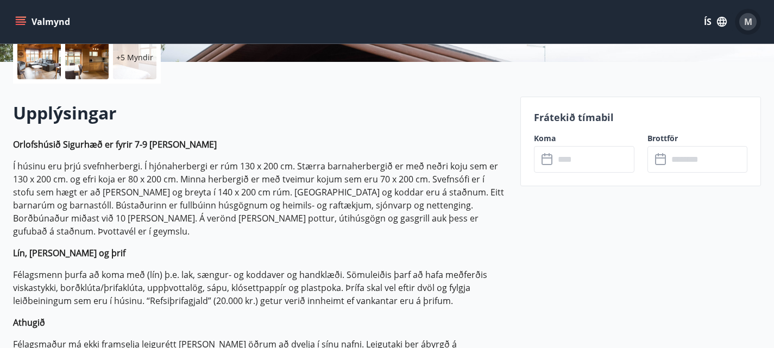
click at [754, 18] on div "M" at bounding box center [748, 21] width 17 height 17
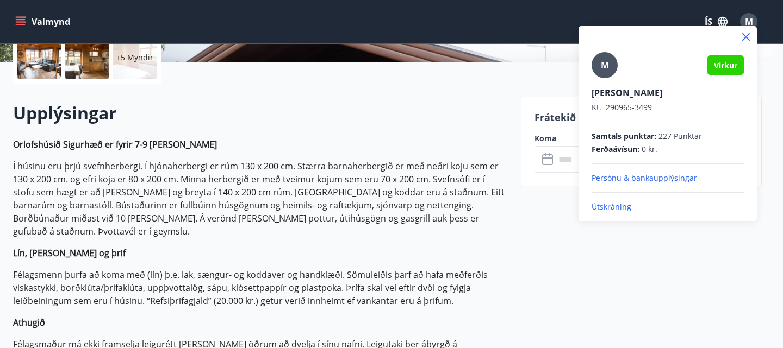
click at [611, 204] on p "Útskráning" at bounding box center [667, 207] width 152 height 11
click at [611, 206] on p "Útskráning" at bounding box center [667, 207] width 152 height 11
